Goal: Task Accomplishment & Management: Use online tool/utility

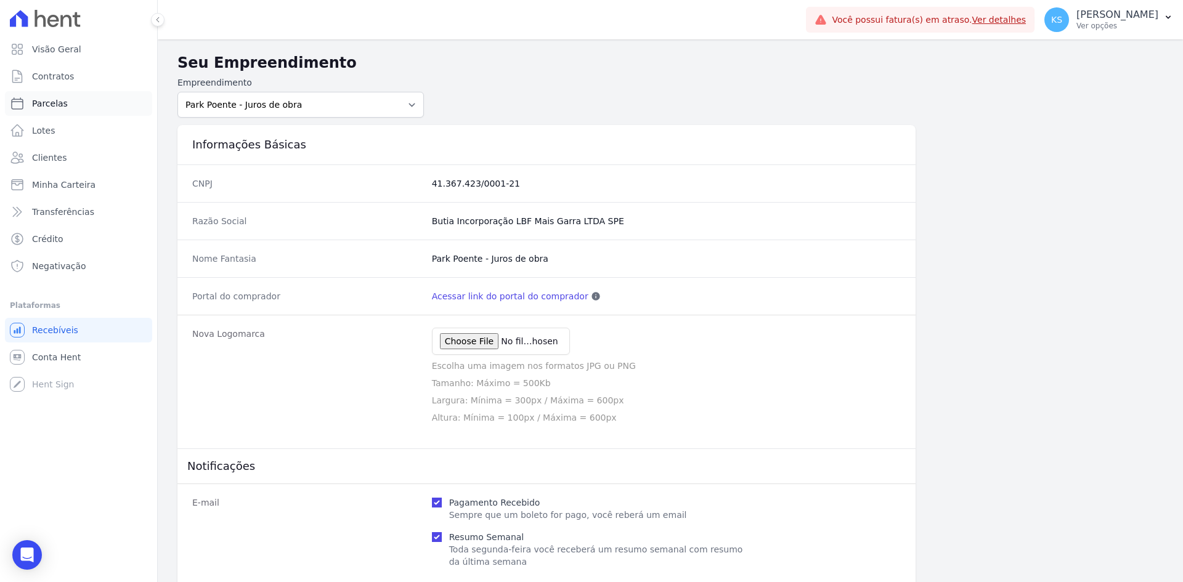
click at [94, 97] on link "Parcelas" at bounding box center [78, 103] width 147 height 25
select select
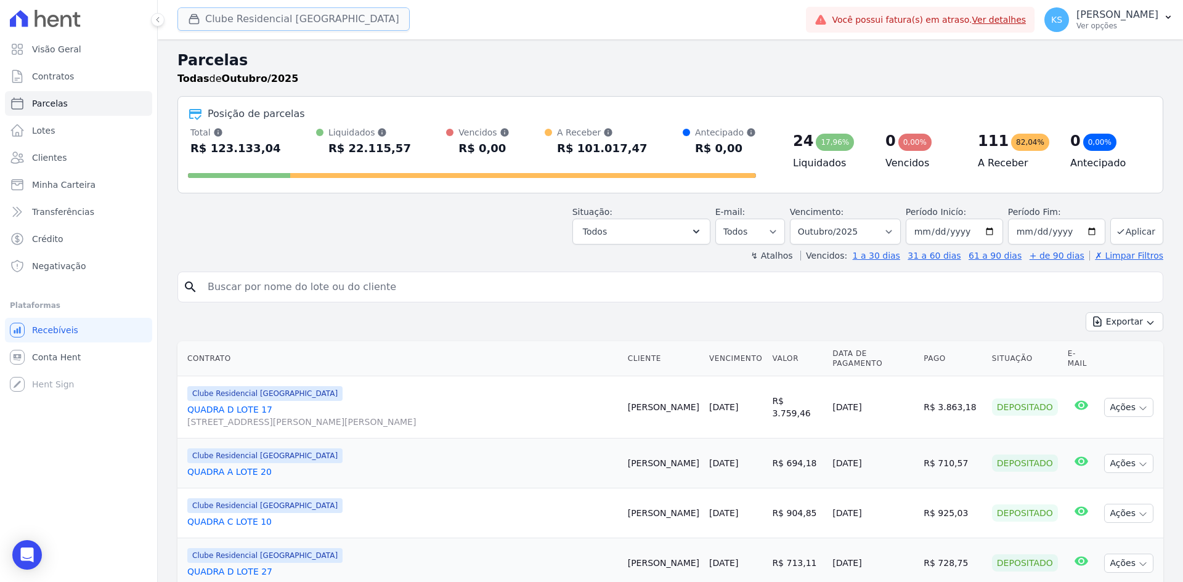
click at [262, 20] on button "Clube Residencial [GEOGRAPHIC_DATA]" at bounding box center [293, 18] width 232 height 23
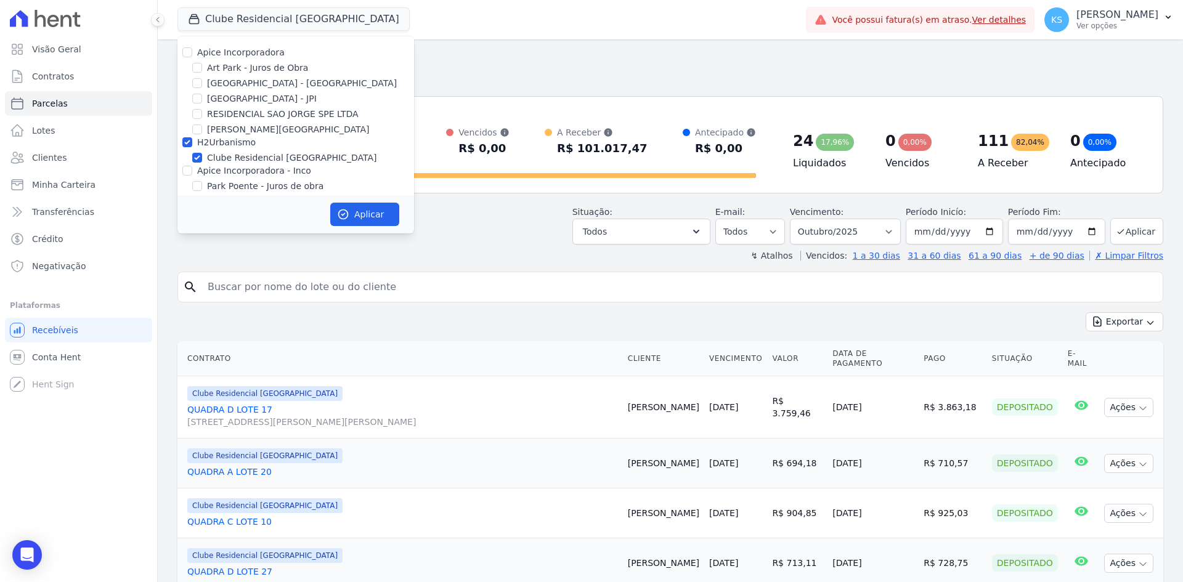
click at [231, 55] on label "Apice Incorporadora" at bounding box center [241, 52] width 88 height 10
click at [192, 55] on input "Apice Incorporadora" at bounding box center [187, 52] width 10 height 10
checkbox input "true"
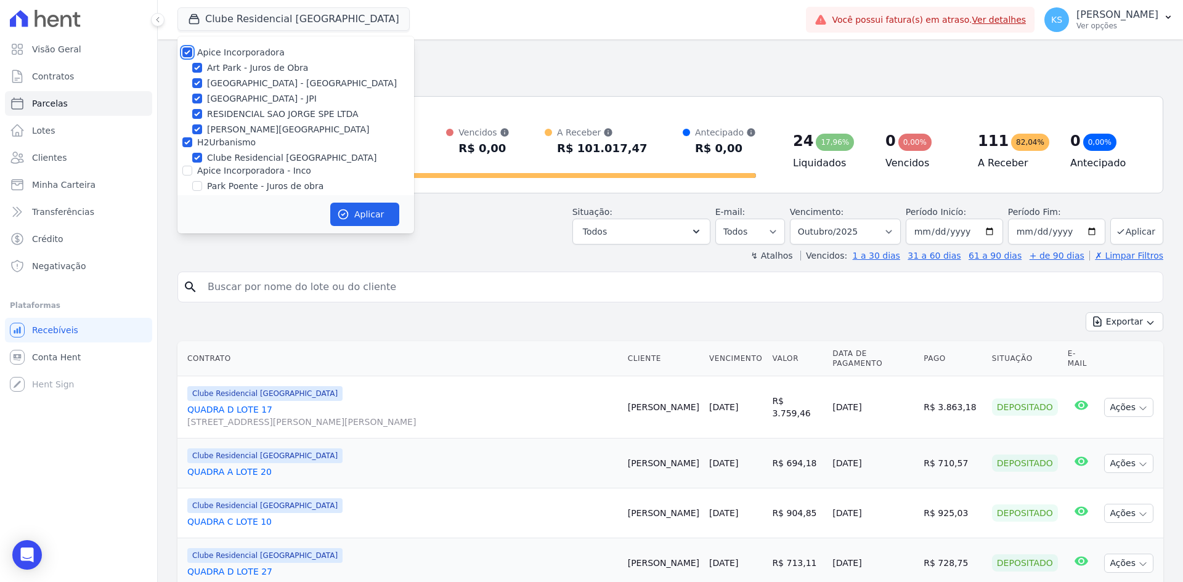
checkbox input "true"
drag, startPoint x: 206, startPoint y: 98, endPoint x: 203, endPoint y: 112, distance: 14.4
click at [206, 99] on div "[GEOGRAPHIC_DATA] - JPI" at bounding box center [295, 98] width 237 height 13
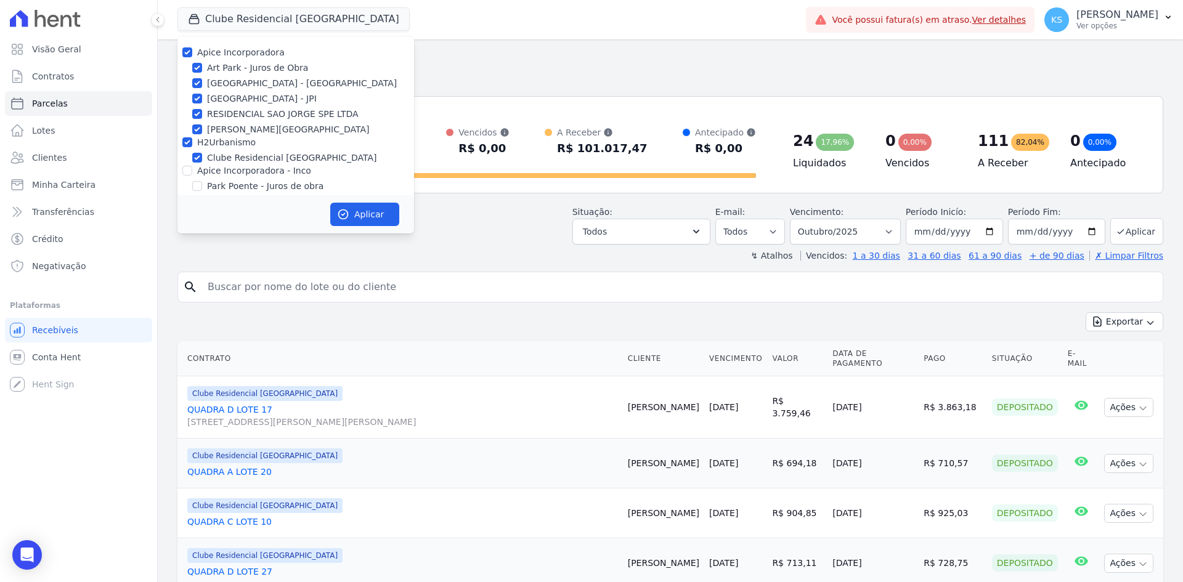
click at [203, 99] on div "[GEOGRAPHIC_DATA] - JPI" at bounding box center [295, 98] width 237 height 13
click at [194, 118] on input "RESIDENCIAL SAO JORGE SPE LTDA" at bounding box center [197, 114] width 10 height 10
checkbox input "false"
click at [196, 132] on input "[PERSON_NAME][GEOGRAPHIC_DATA]" at bounding box center [197, 129] width 10 height 10
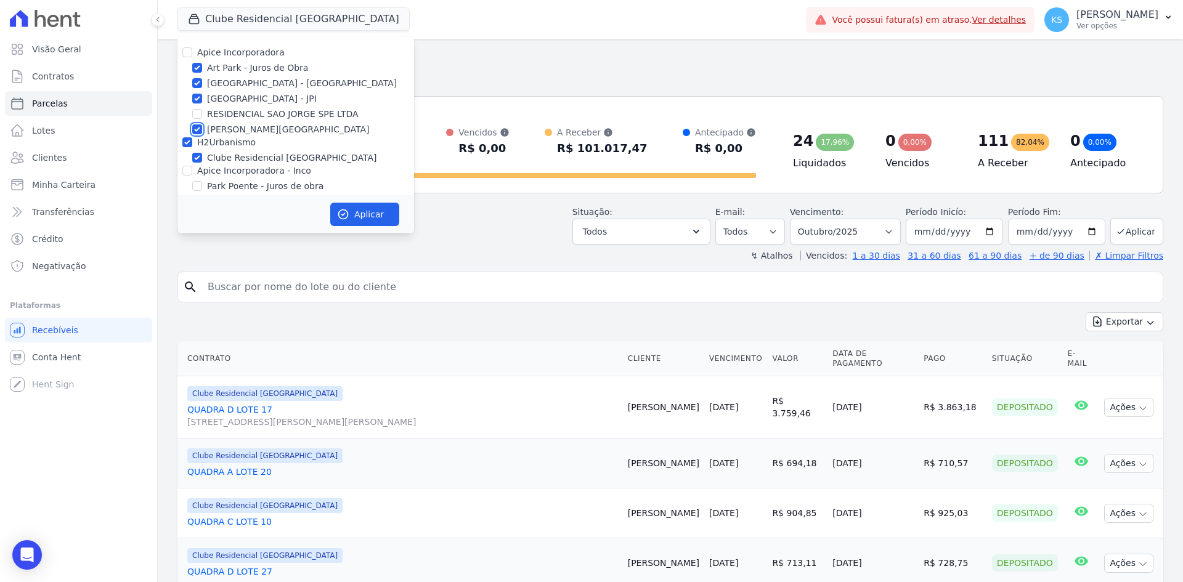
checkbox input "false"
click at [179, 145] on div "H2Urbanismo" at bounding box center [295, 142] width 237 height 13
click at [189, 147] on div at bounding box center [187, 142] width 10 height 12
click at [196, 155] on input "Clube Residencial [GEOGRAPHIC_DATA]" at bounding box center [197, 158] width 10 height 10
checkbox input "false"
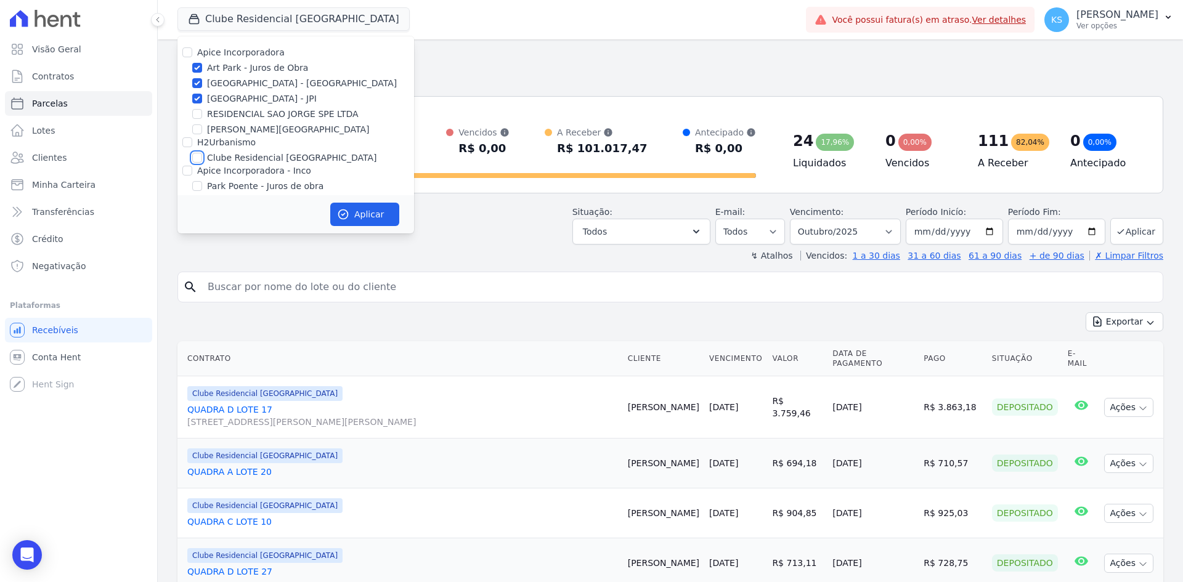
checkbox input "false"
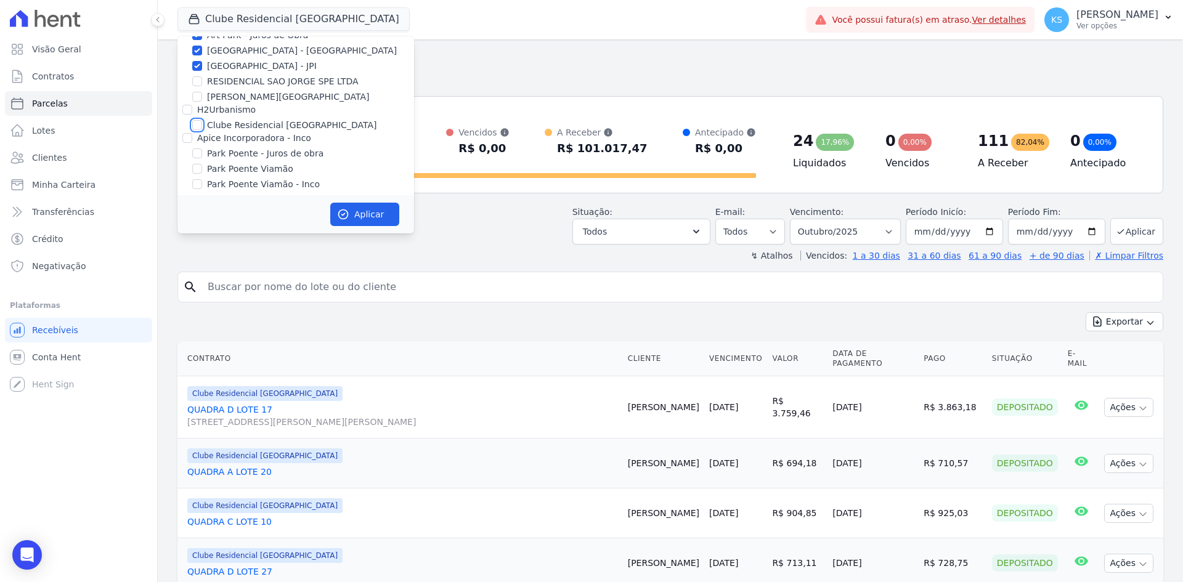
scroll to position [38, 0]
click at [197, 162] on input "Park Poente Viamão" at bounding box center [197, 163] width 10 height 10
checkbox input "true"
click at [200, 176] on input "Park Poente Viamão - Inco" at bounding box center [197, 179] width 10 height 10
checkbox input "true"
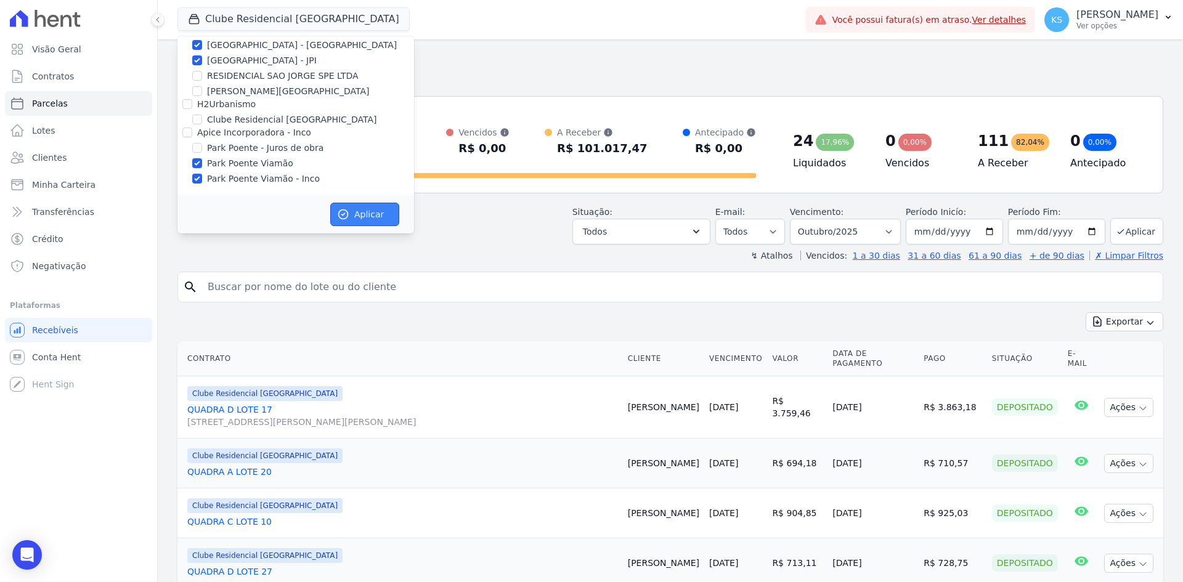
click at [354, 209] on button "Aplicar" at bounding box center [364, 214] width 69 height 23
select select
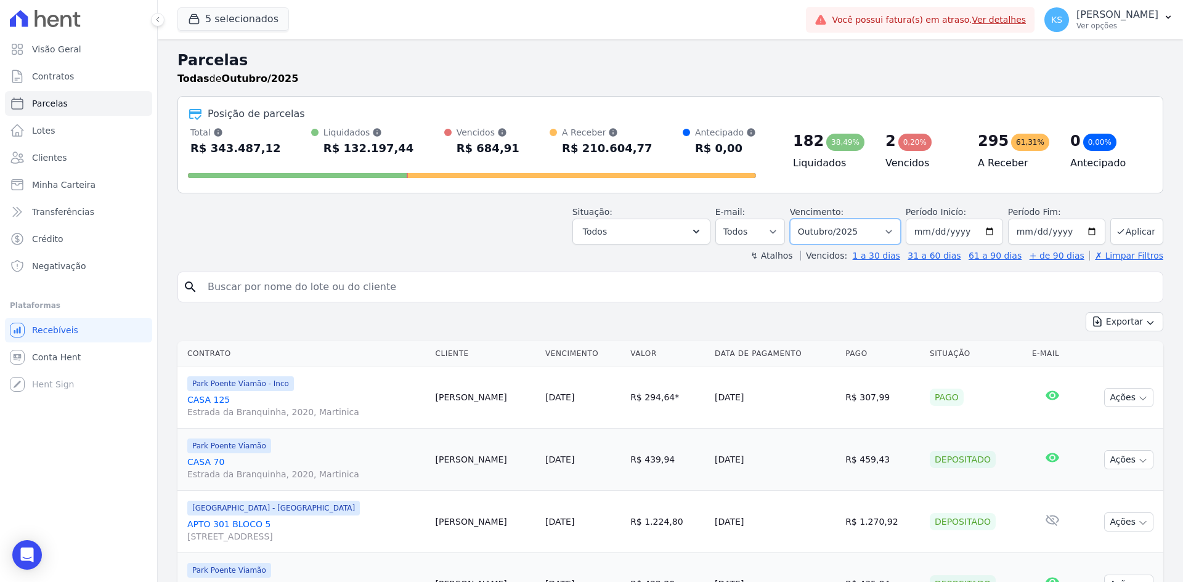
click at [887, 232] on select "Filtrar por período ──────── Todos os meses Novembro/2022 Dezembro/2022 Janeiro…" at bounding box center [845, 232] width 111 height 26
select select "date_range_filter"
click at [798, 219] on select "Filtrar por período ──────── Todos os meses Novembro/2022 Dezembro/2022 Janeiro…" at bounding box center [845, 232] width 111 height 26
click at [982, 231] on input "2025-10-01" at bounding box center [954, 232] width 97 height 26
type input "[DATE]"
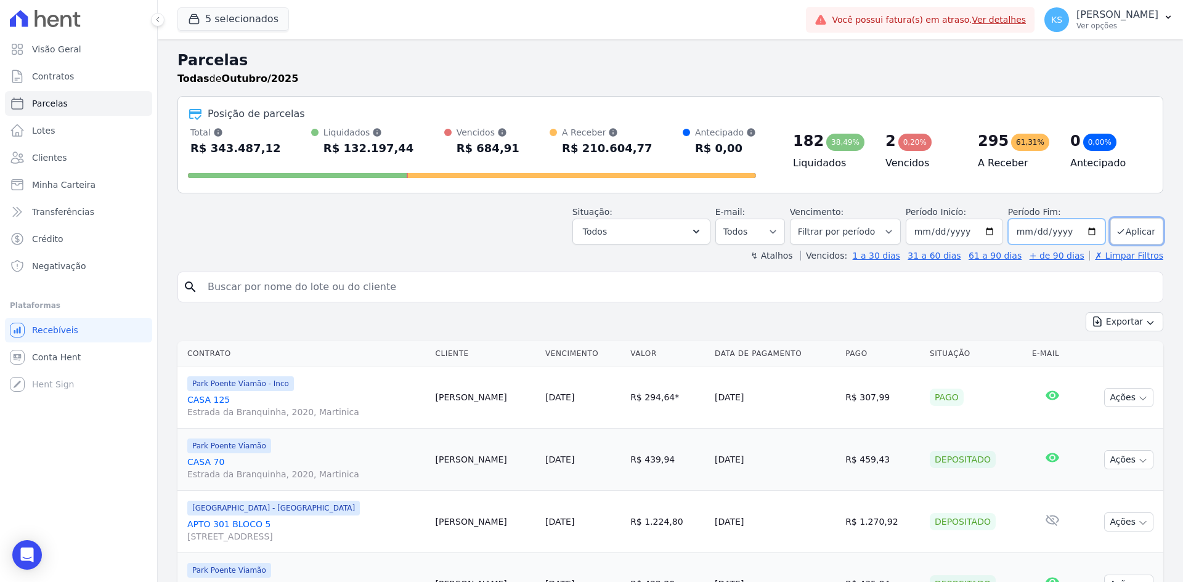
click at [1085, 235] on input "2025-10-31" at bounding box center [1056, 232] width 97 height 26
type input "[DATE]"
click at [1121, 231] on button "Aplicar" at bounding box center [1136, 231] width 53 height 26
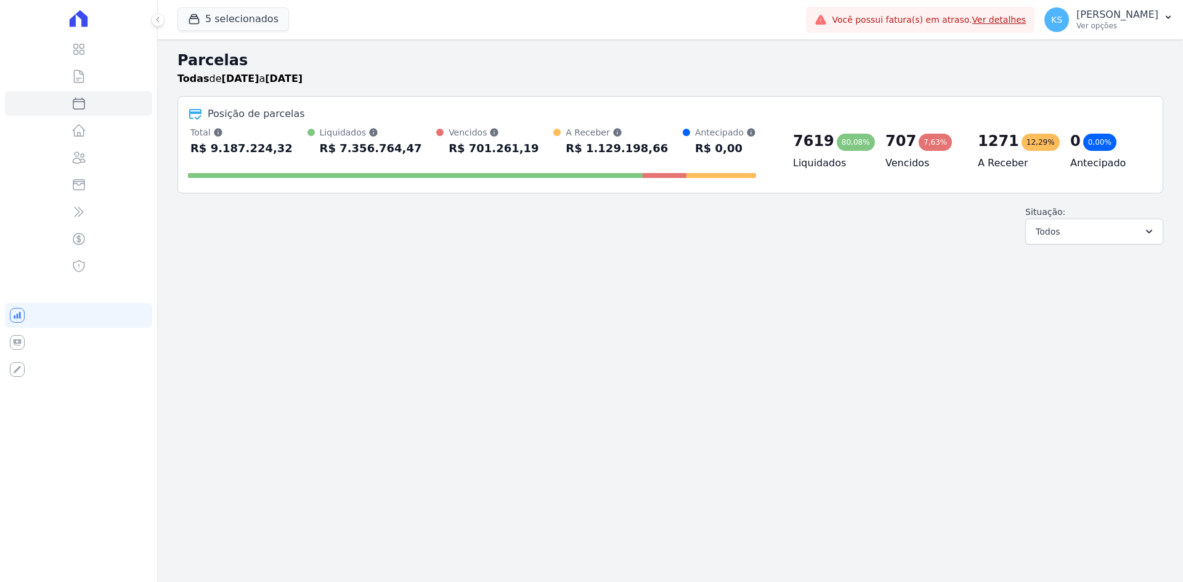
select select
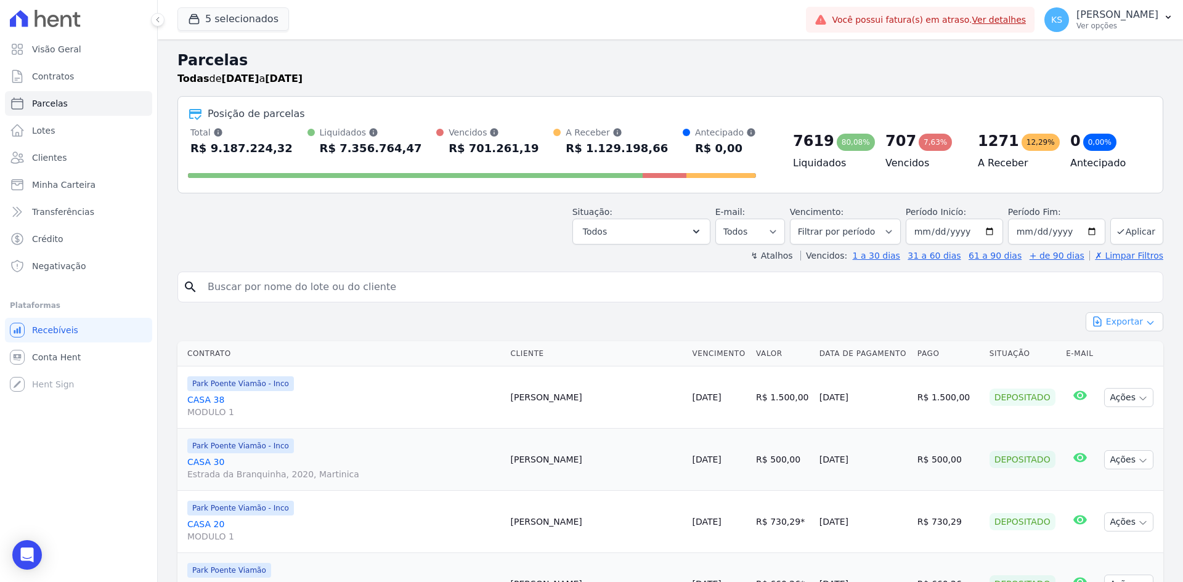
click at [1111, 315] on button "Exportar" at bounding box center [1125, 321] width 78 height 19
click at [1128, 368] on span "Exportar CSV" at bounding box center [1123, 372] width 65 height 12
